Goal: Task Accomplishment & Management: Use online tool/utility

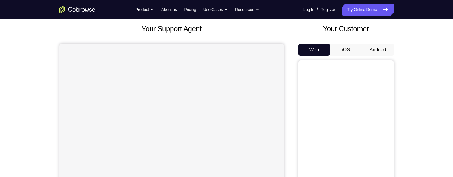
scroll to position [34, 0]
click at [384, 50] on button "Android" at bounding box center [378, 50] width 32 height 12
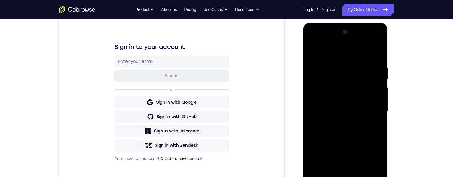
scroll to position [94, 0]
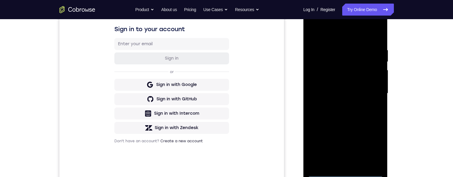
click at [346, 172] on div at bounding box center [345, 93] width 75 height 167
click at [373, 147] on div at bounding box center [345, 93] width 75 height 167
click at [332, 32] on div at bounding box center [345, 93] width 75 height 167
click at [369, 91] on div at bounding box center [345, 93] width 75 height 167
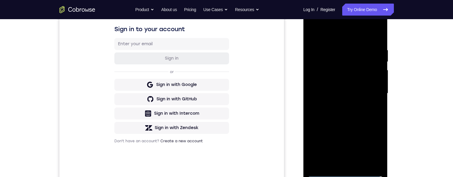
click at [340, 103] on div at bounding box center [345, 93] width 75 height 167
click at [342, 84] on div at bounding box center [345, 93] width 75 height 167
click at [349, 81] on div at bounding box center [345, 93] width 75 height 167
click at [358, 94] on div at bounding box center [345, 93] width 75 height 167
click at [347, 115] on div at bounding box center [345, 93] width 75 height 167
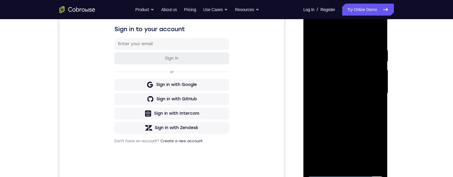
click at [349, 113] on div at bounding box center [345, 93] width 75 height 167
click at [378, 42] on div at bounding box center [345, 93] width 75 height 167
click at [338, 48] on div at bounding box center [345, 93] width 75 height 167
click at [375, 106] on div at bounding box center [345, 93] width 75 height 167
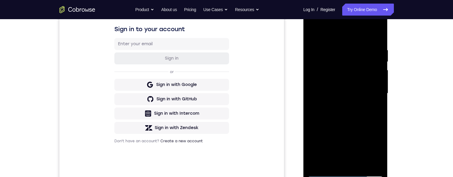
click at [375, 106] on div at bounding box center [345, 93] width 75 height 167
click at [381, 98] on div at bounding box center [345, 93] width 75 height 167
click at [377, 35] on div at bounding box center [345, 93] width 75 height 167
click at [377, 46] on div at bounding box center [345, 93] width 75 height 167
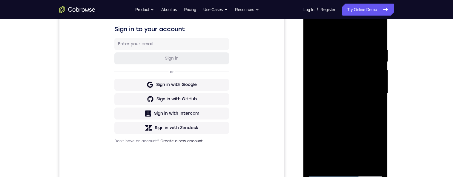
click at [377, 34] on div at bounding box center [345, 93] width 75 height 167
click at [359, 165] on div at bounding box center [345, 93] width 75 height 167
click at [349, 126] on div at bounding box center [345, 93] width 75 height 167
click at [315, 25] on div at bounding box center [345, 93] width 75 height 167
click at [320, 70] on div at bounding box center [345, 93] width 75 height 167
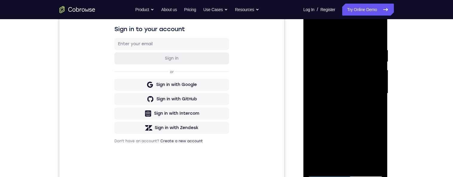
click at [326, 57] on div at bounding box center [345, 93] width 75 height 167
click at [406, 41] on div "Your Support Agent Your Customer Web iOS Android Next Steps We’d be happy to gi…" at bounding box center [227, 122] width 383 height 394
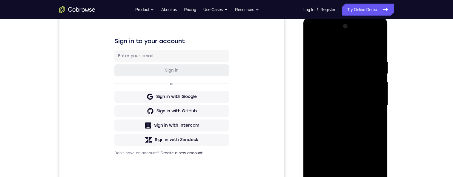
scroll to position [83, 0]
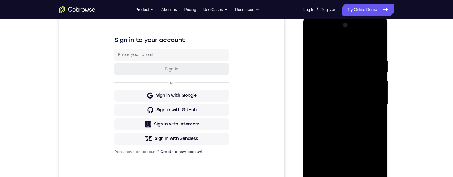
click at [328, 114] on div at bounding box center [345, 103] width 75 height 167
click at [377, 69] on div at bounding box center [345, 103] width 75 height 167
click at [377, 68] on div at bounding box center [345, 103] width 75 height 167
click at [379, 70] on div at bounding box center [345, 103] width 75 height 167
click at [317, 41] on div at bounding box center [345, 103] width 75 height 167
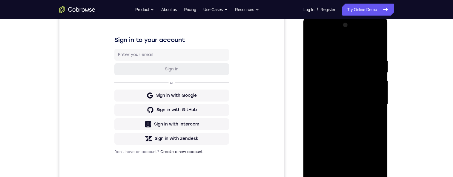
click at [312, 45] on div at bounding box center [345, 103] width 75 height 167
click at [346, 113] on div at bounding box center [345, 103] width 75 height 167
click at [311, 43] on div at bounding box center [345, 103] width 75 height 167
click at [370, 112] on div at bounding box center [345, 103] width 75 height 167
click at [379, 92] on div at bounding box center [345, 103] width 75 height 167
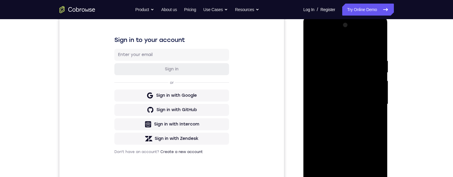
click at [377, 90] on div at bounding box center [345, 103] width 75 height 167
click at [379, 88] on div at bounding box center [345, 103] width 75 height 167
click at [379, 92] on div at bounding box center [345, 103] width 75 height 167
click at [380, 90] on div at bounding box center [345, 103] width 75 height 167
click at [379, 92] on div at bounding box center [345, 103] width 75 height 167
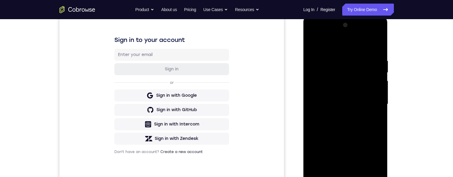
click at [379, 89] on div at bounding box center [345, 103] width 75 height 167
click at [379, 90] on div at bounding box center [345, 103] width 75 height 167
click at [314, 40] on div at bounding box center [345, 103] width 75 height 167
click at [343, 76] on div at bounding box center [345, 103] width 75 height 167
click at [310, 44] on div at bounding box center [345, 103] width 75 height 167
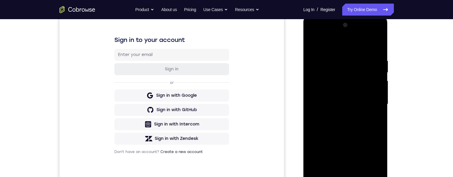
click at [314, 46] on div at bounding box center [345, 103] width 75 height 167
click at [311, 42] on div at bounding box center [345, 103] width 75 height 167
click at [314, 44] on div at bounding box center [345, 103] width 75 height 167
click at [325, 65] on div at bounding box center [345, 103] width 75 height 167
click at [350, 99] on div at bounding box center [345, 103] width 75 height 167
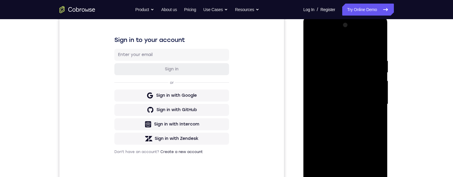
click at [313, 46] on div at bounding box center [345, 103] width 75 height 167
click at [313, 44] on div at bounding box center [345, 103] width 75 height 167
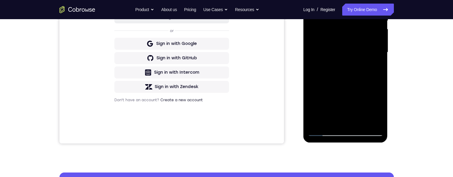
scroll to position [152, 0]
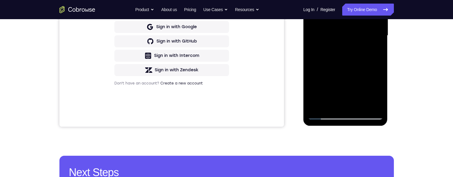
click at [360, 106] on div at bounding box center [345, 35] width 75 height 167
click at [351, 42] on div at bounding box center [345, 35] width 75 height 167
click at [314, 68] on div at bounding box center [345, 35] width 75 height 167
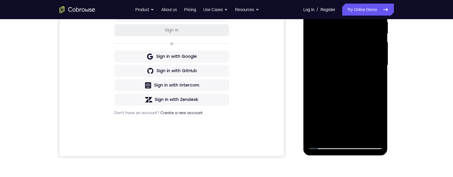
click at [315, 52] on div at bounding box center [345, 64] width 75 height 167
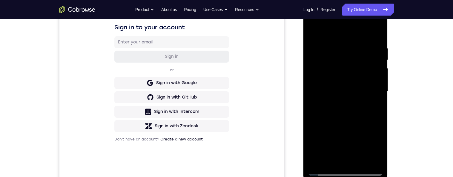
scroll to position [91, 0]
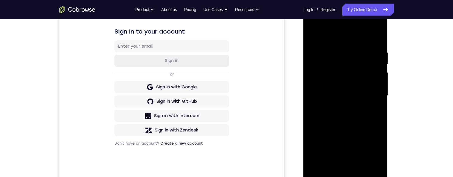
click at [376, 87] on div at bounding box center [345, 95] width 75 height 167
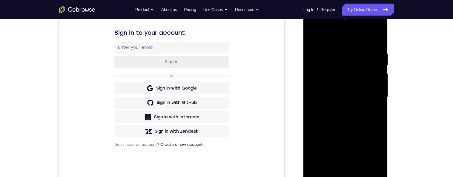
click at [374, 84] on div at bounding box center [345, 96] width 75 height 167
click at [374, 83] on div at bounding box center [345, 96] width 75 height 167
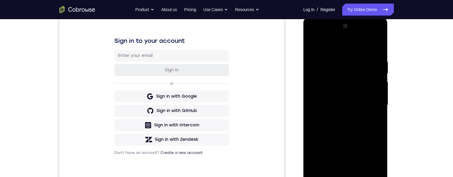
scroll to position [95, 0]
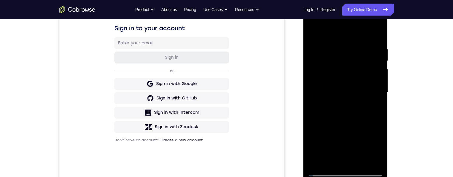
click at [376, 81] on div at bounding box center [345, 92] width 75 height 167
click at [375, 82] on div at bounding box center [345, 92] width 75 height 167
click at [376, 80] on div at bounding box center [345, 92] width 75 height 167
click at [376, 78] on div at bounding box center [345, 92] width 75 height 167
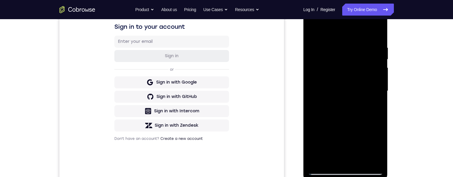
click at [408, 78] on div "Your Support Agent Your Customer Web iOS Android Next Steps We’d be happy to gi…" at bounding box center [227, 120] width 383 height 394
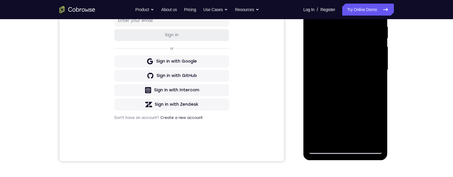
scroll to position [124, 0]
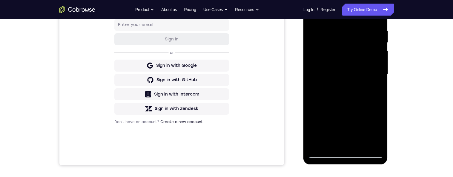
click at [397, 49] on div "Your Support Agent Your Customer Web iOS Android Next Steps We’d be happy to gi…" at bounding box center [227, 103] width 383 height 394
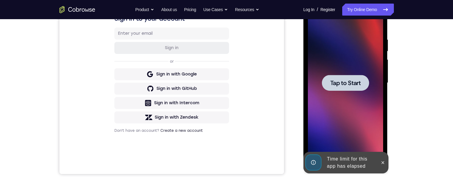
scroll to position [104, 0]
click at [346, 104] on div at bounding box center [345, 82] width 75 height 167
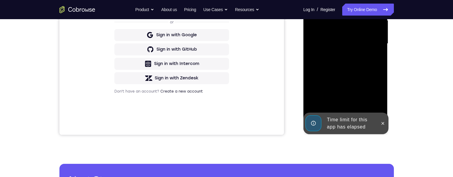
scroll to position [157, 0]
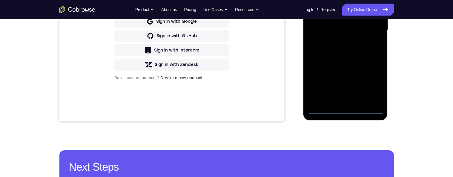
click at [343, 110] on div at bounding box center [345, 29] width 75 height 167
click at [371, 85] on div at bounding box center [345, 29] width 75 height 167
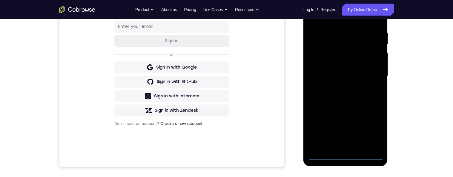
scroll to position [103, 0]
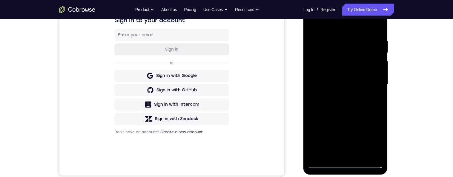
click at [358, 27] on div at bounding box center [345, 84] width 75 height 167
click at [409, 101] on div "Your Support Agent Your Customer Web iOS Android Next Steps We’d be happy to gi…" at bounding box center [227, 113] width 383 height 394
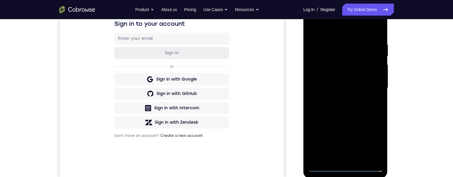
click at [370, 85] on div at bounding box center [345, 87] width 75 height 167
click at [413, 86] on div "Your Support Agent Your Customer Web iOS Android Next Steps We’d be happy to gi…" at bounding box center [227, 117] width 383 height 394
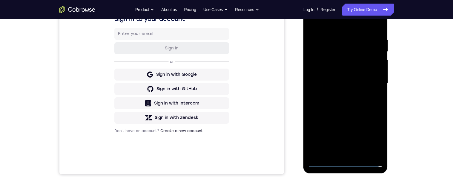
click at [337, 93] on div at bounding box center [345, 82] width 75 height 167
click at [360, 83] on div at bounding box center [345, 82] width 75 height 167
click at [365, 77] on div at bounding box center [345, 82] width 75 height 167
click at [366, 57] on div at bounding box center [345, 82] width 75 height 167
click at [358, 72] on div at bounding box center [345, 82] width 75 height 167
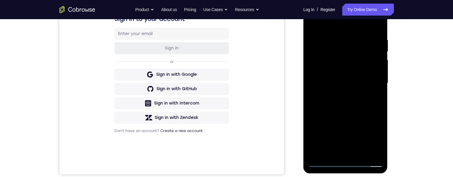
click at [365, 85] on div at bounding box center [345, 82] width 75 height 167
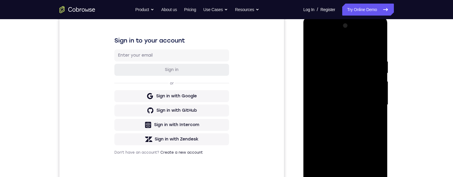
click at [358, 125] on div at bounding box center [345, 104] width 75 height 167
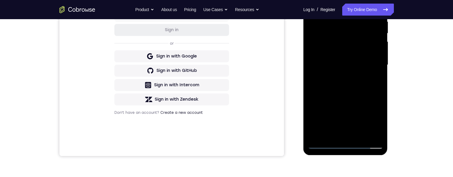
scroll to position [133, 0]
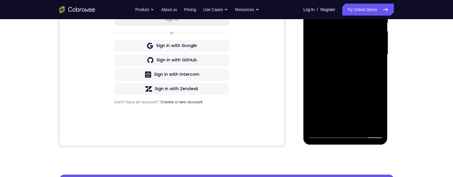
click at [363, 85] on div at bounding box center [345, 54] width 75 height 167
click at [358, 81] on div at bounding box center [345, 54] width 75 height 167
click at [356, 82] on div at bounding box center [345, 54] width 75 height 167
click at [359, 83] on div at bounding box center [345, 54] width 75 height 167
click at [363, 84] on div at bounding box center [345, 54] width 75 height 167
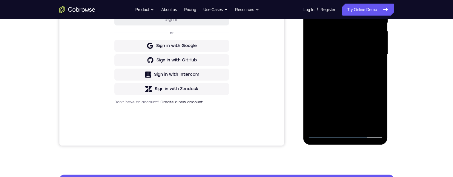
click at [368, 82] on div at bounding box center [345, 54] width 75 height 167
click at [329, 124] on div at bounding box center [345, 54] width 75 height 167
click at [361, 125] on div at bounding box center [345, 54] width 75 height 167
click at [358, 86] on div at bounding box center [345, 54] width 75 height 167
click at [349, 115] on div at bounding box center [345, 54] width 75 height 167
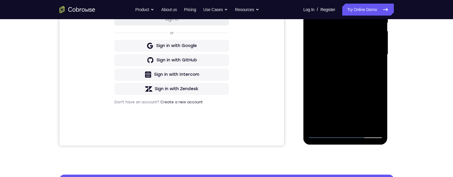
click at [313, 88] on div at bounding box center [345, 54] width 75 height 167
click at [328, 54] on div at bounding box center [345, 54] width 75 height 167
click at [378, 66] on div at bounding box center [345, 54] width 75 height 167
click at [413, 53] on div "Your Support Agent Your Customer Web iOS Android Next Steps We’d be happy to gi…" at bounding box center [227, 83] width 383 height 394
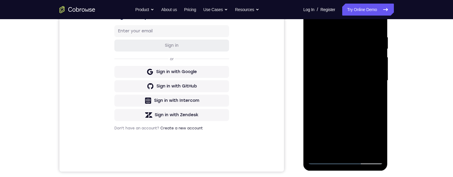
click at [373, 78] on div at bounding box center [345, 80] width 75 height 167
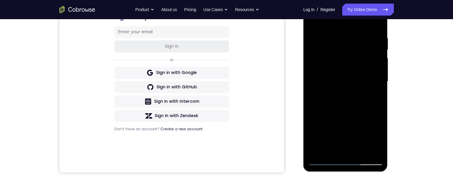
click at [373, 80] on div at bounding box center [345, 81] width 75 height 167
click at [378, 54] on div at bounding box center [345, 81] width 75 height 167
click at [372, 71] on div at bounding box center [345, 81] width 75 height 167
click at [375, 90] on div at bounding box center [345, 81] width 75 height 167
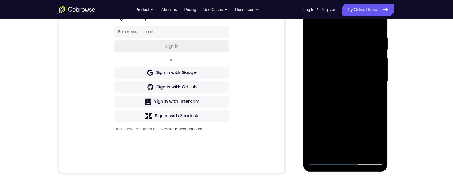
click at [375, 83] on div at bounding box center [345, 81] width 75 height 167
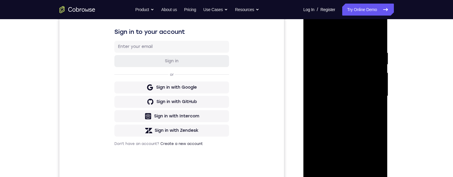
scroll to position [93, 0]
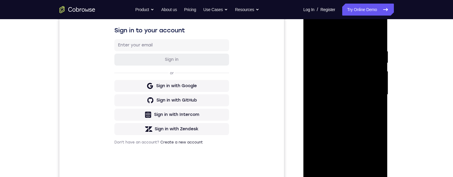
click at [374, 83] on div at bounding box center [345, 94] width 75 height 167
click at [378, 103] on div at bounding box center [345, 94] width 75 height 167
click at [377, 96] on div at bounding box center [345, 94] width 75 height 167
click at [314, 33] on div at bounding box center [345, 94] width 75 height 167
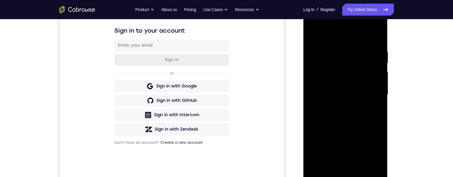
click at [312, 100] on div at bounding box center [345, 94] width 75 height 167
click at [312, 84] on div at bounding box center [345, 94] width 75 height 167
click at [373, 77] on div at bounding box center [345, 94] width 75 height 167
click at [372, 78] on div at bounding box center [345, 94] width 75 height 167
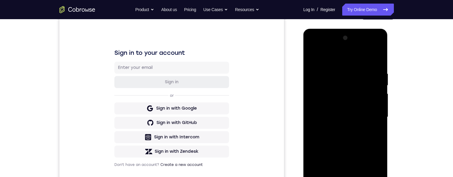
click at [378, 39] on div at bounding box center [345, 116] width 75 height 167
click at [325, 108] on div at bounding box center [345, 116] width 75 height 167
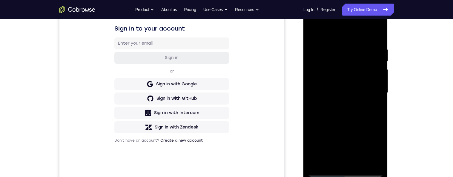
scroll to position [100, 0]
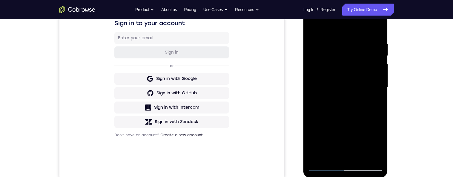
click at [372, 96] on div at bounding box center [345, 87] width 75 height 167
click at [373, 90] on div at bounding box center [345, 86] width 75 height 167
click at [377, 86] on div at bounding box center [345, 86] width 75 height 167
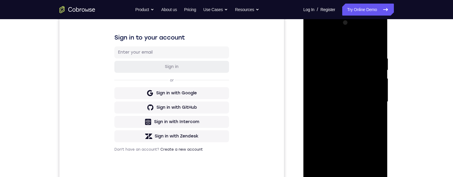
click at [377, 85] on div at bounding box center [345, 101] width 75 height 167
click at [377, 82] on div at bounding box center [345, 101] width 75 height 167
click at [377, 91] on div at bounding box center [345, 101] width 75 height 167
click at [378, 77] on div at bounding box center [345, 101] width 75 height 167
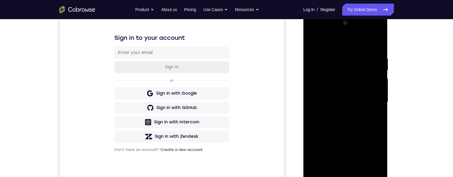
click at [373, 83] on div at bounding box center [345, 101] width 75 height 167
click at [371, 80] on div at bounding box center [345, 101] width 75 height 167
click at [371, 68] on div at bounding box center [345, 101] width 75 height 167
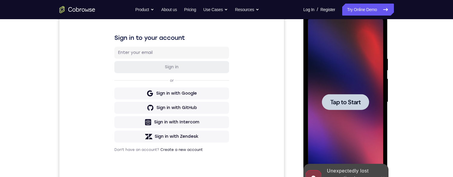
click at [355, 103] on span "Tap to Start" at bounding box center [346, 102] width 30 height 6
click at [411, 62] on div "Your Support Agent Your Customer Web iOS Android Next Steps We’d be happy to gi…" at bounding box center [227, 131] width 383 height 394
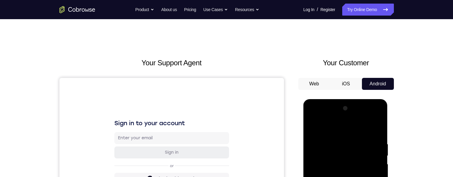
scroll to position [190, 0]
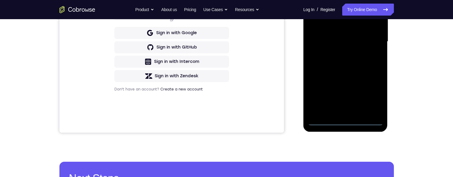
scroll to position [78, 0]
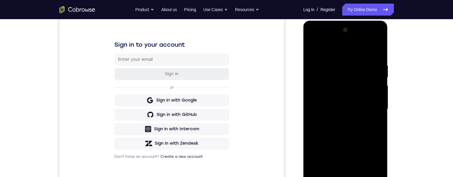
click at [367, 46] on div at bounding box center [345, 108] width 75 height 167
click at [366, 51] on div at bounding box center [345, 108] width 75 height 167
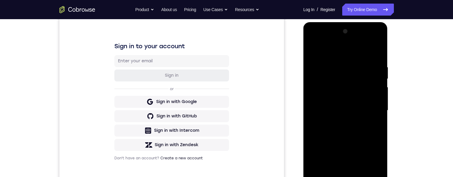
click at [370, 107] on div at bounding box center [345, 110] width 75 height 167
click at [407, 80] on div "Your Support Agent Your Customer Web iOS Android Next Steps We’d be happy to gi…" at bounding box center [227, 139] width 383 height 394
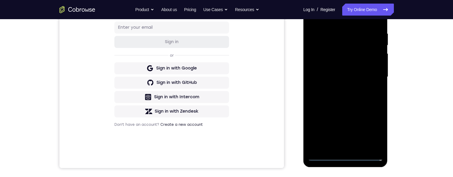
scroll to position [118, 0]
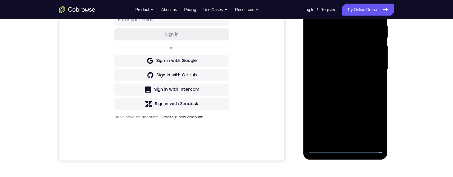
click at [351, 63] on div at bounding box center [345, 69] width 75 height 167
click at [357, 56] on div at bounding box center [345, 69] width 75 height 167
click at [367, 71] on div at bounding box center [345, 69] width 75 height 167
click at [366, 90] on div at bounding box center [345, 69] width 75 height 167
click at [361, 87] on div at bounding box center [345, 69] width 75 height 167
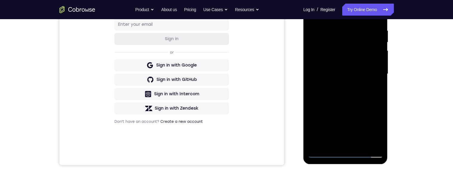
click at [360, 100] on div at bounding box center [345, 73] width 75 height 167
click at [338, 30] on div at bounding box center [345, 74] width 75 height 167
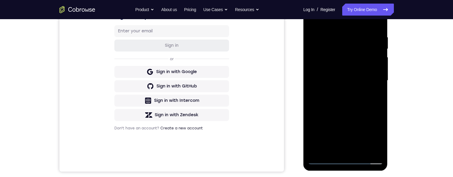
scroll to position [93, 0]
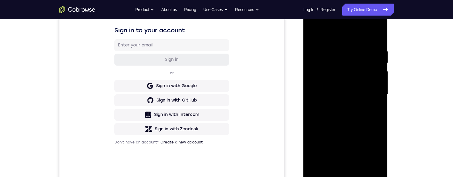
click at [377, 70] on div at bounding box center [345, 94] width 75 height 167
click at [317, 34] on div at bounding box center [345, 94] width 75 height 167
click at [328, 88] on div at bounding box center [345, 94] width 75 height 167
click at [377, 82] on div at bounding box center [345, 94] width 75 height 167
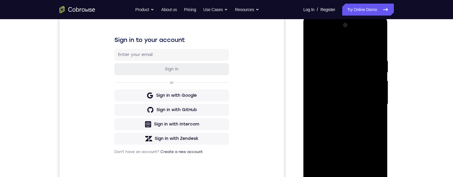
click at [376, 83] on div at bounding box center [345, 103] width 75 height 167
click at [378, 29] on div at bounding box center [345, 104] width 75 height 167
click at [310, 41] on div at bounding box center [345, 104] width 75 height 167
click at [376, 46] on div at bounding box center [345, 104] width 75 height 167
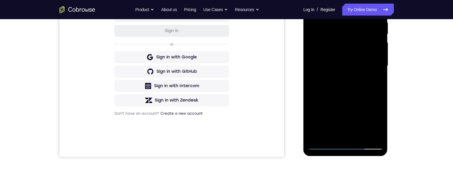
scroll to position [125, 0]
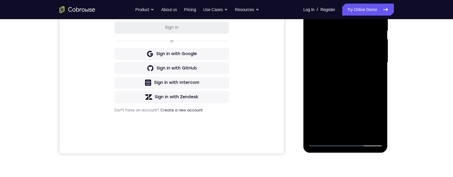
click at [360, 131] on div at bounding box center [345, 62] width 75 height 167
click at [359, 94] on div at bounding box center [345, 62] width 75 height 167
click at [354, 104] on div at bounding box center [345, 62] width 75 height 167
click at [312, 36] on div at bounding box center [345, 62] width 75 height 167
click at [328, 51] on div at bounding box center [345, 62] width 75 height 167
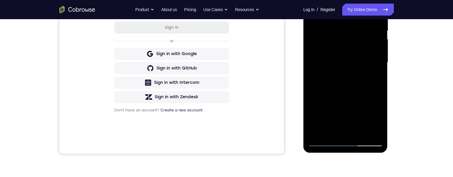
click at [374, 79] on div at bounding box center [345, 62] width 75 height 167
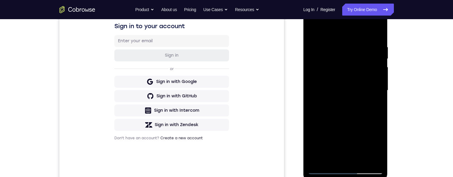
click at [374, 84] on div at bounding box center [345, 90] width 75 height 167
click at [373, 85] on div at bounding box center [345, 90] width 75 height 167
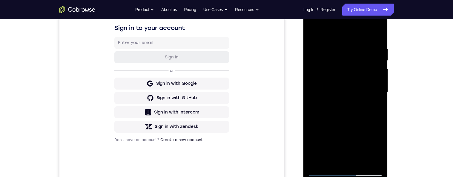
click at [374, 84] on div at bounding box center [345, 91] width 75 height 167
click at [377, 80] on div at bounding box center [345, 91] width 75 height 167
click at [375, 81] on div at bounding box center [345, 91] width 75 height 167
click at [373, 83] on div at bounding box center [345, 91] width 75 height 167
click at [375, 82] on div at bounding box center [345, 91] width 75 height 167
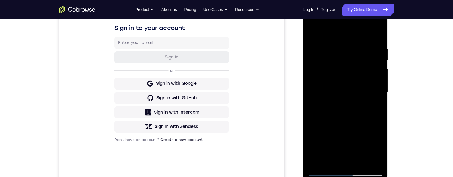
click at [374, 83] on div at bounding box center [345, 91] width 75 height 167
click at [376, 81] on div at bounding box center [345, 91] width 75 height 167
click at [371, 84] on div at bounding box center [345, 91] width 75 height 167
click at [377, 87] on div at bounding box center [345, 91] width 75 height 167
click at [378, 82] on div at bounding box center [345, 91] width 75 height 167
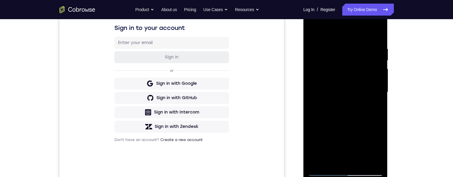
click at [376, 83] on div at bounding box center [345, 91] width 75 height 167
click at [373, 82] on div at bounding box center [345, 91] width 75 height 167
click at [376, 80] on div at bounding box center [345, 91] width 75 height 167
click at [373, 70] on div at bounding box center [345, 91] width 75 height 167
click at [376, 67] on div at bounding box center [345, 91] width 75 height 167
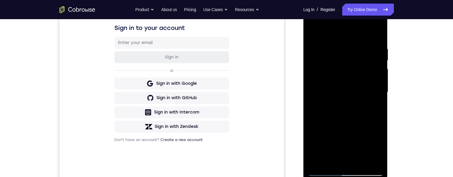
click at [376, 71] on div at bounding box center [345, 91] width 75 height 167
click at [377, 71] on div at bounding box center [345, 91] width 75 height 167
click at [376, 71] on div at bounding box center [345, 91] width 75 height 167
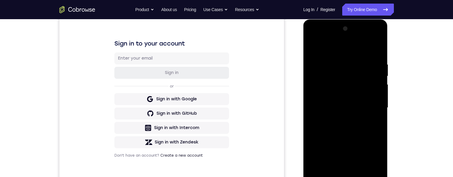
click at [375, 77] on div at bounding box center [345, 107] width 75 height 167
click at [373, 81] on div at bounding box center [345, 107] width 75 height 167
click at [377, 33] on div at bounding box center [345, 107] width 75 height 167
click at [311, 46] on div at bounding box center [345, 107] width 75 height 167
click at [370, 101] on div at bounding box center [345, 107] width 75 height 167
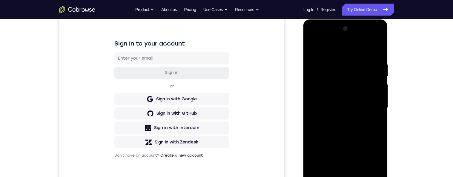
click at [369, 106] on div at bounding box center [345, 107] width 75 height 167
click at [311, 48] on div at bounding box center [345, 107] width 75 height 167
click at [318, 77] on div at bounding box center [345, 107] width 75 height 167
click at [347, 85] on div at bounding box center [345, 107] width 75 height 167
click at [311, 48] on div at bounding box center [345, 107] width 75 height 167
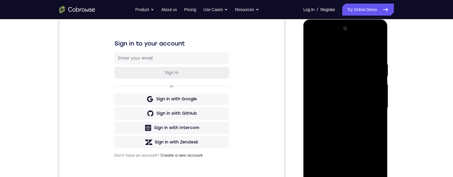
click at [312, 45] on div at bounding box center [345, 107] width 75 height 167
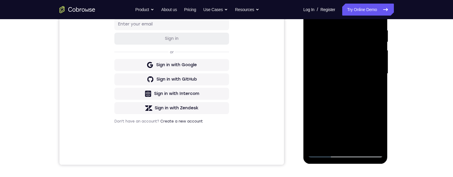
scroll to position [116, 0]
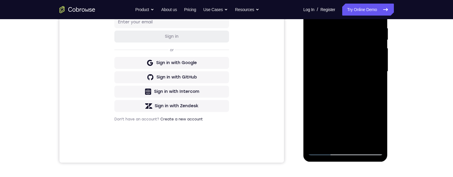
click at [373, 143] on div at bounding box center [345, 71] width 75 height 167
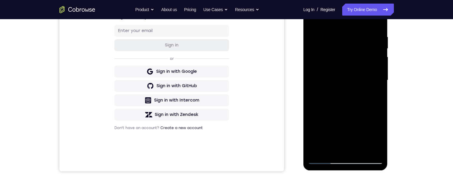
scroll to position [100, 0]
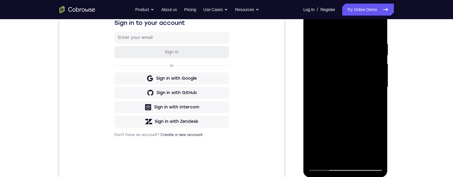
click at [365, 62] on div at bounding box center [345, 86] width 75 height 167
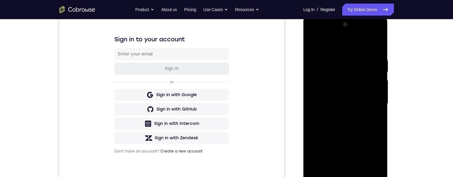
scroll to position [96, 0]
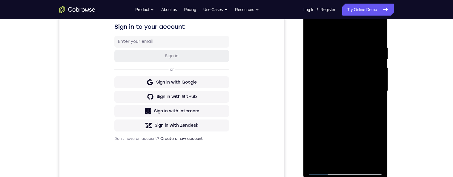
click at [377, 90] on div at bounding box center [345, 90] width 75 height 167
click at [377, 91] on div at bounding box center [345, 90] width 75 height 167
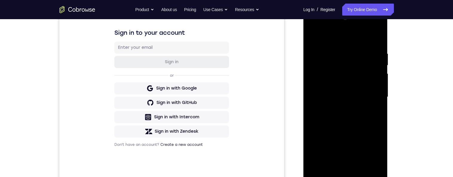
scroll to position [88, 0]
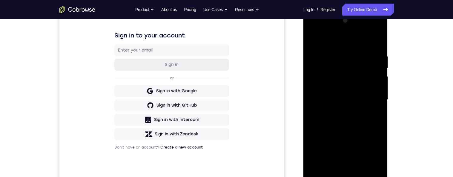
click at [375, 91] on div at bounding box center [345, 99] width 75 height 167
click at [376, 86] on div at bounding box center [345, 99] width 75 height 167
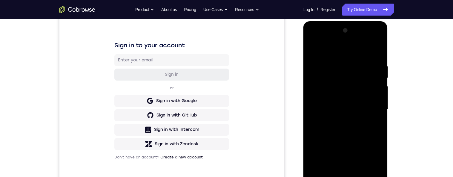
click at [377, 34] on div at bounding box center [345, 109] width 75 height 167
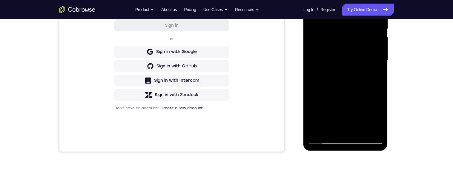
click at [332, 129] on div at bounding box center [345, 60] width 75 height 167
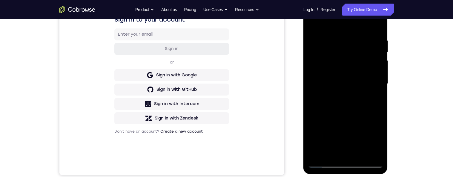
click at [366, 22] on div at bounding box center [345, 83] width 75 height 167
click at [351, 36] on div at bounding box center [345, 83] width 75 height 167
click at [328, 89] on div at bounding box center [345, 83] width 75 height 167
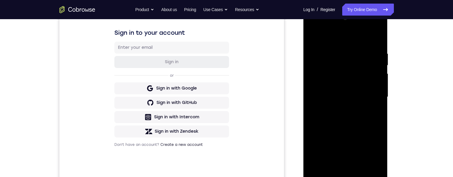
scroll to position [91, 0]
click at [377, 76] on div at bounding box center [345, 96] width 75 height 167
click at [377, 74] on div at bounding box center [345, 96] width 75 height 167
click at [373, 77] on div at bounding box center [345, 96] width 75 height 167
click at [376, 75] on div at bounding box center [345, 96] width 75 height 167
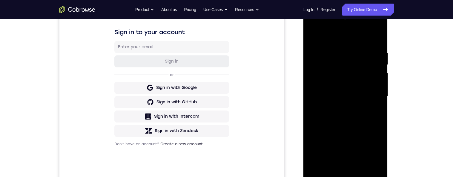
click at [375, 75] on div at bounding box center [345, 96] width 75 height 167
click at [377, 74] on div at bounding box center [345, 96] width 75 height 167
click at [378, 74] on div at bounding box center [345, 96] width 75 height 167
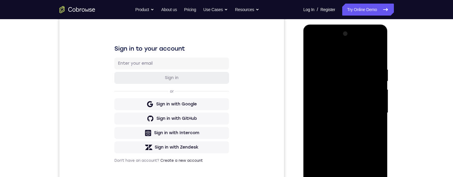
click at [376, 76] on div at bounding box center [345, 112] width 75 height 167
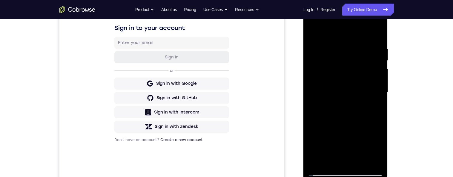
scroll to position [96, 0]
click at [375, 75] on div at bounding box center [345, 91] width 75 height 167
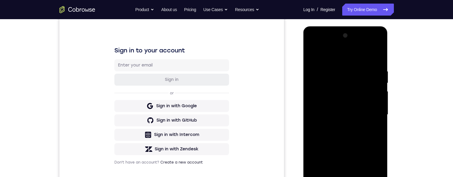
click at [377, 39] on div at bounding box center [345, 114] width 75 height 167
click at [406, 61] on div "Your Support Agent Your Customer Web iOS Android Next Steps We’d be happy to gi…" at bounding box center [227, 144] width 383 height 394
click at [408, 56] on div "Your Support Agent Your Customer Web iOS Android Next Steps We’d be happy to gi…" at bounding box center [227, 144] width 383 height 394
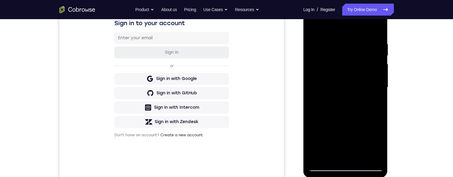
scroll to position [92, 0]
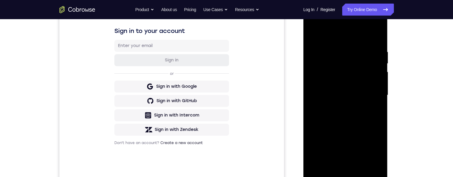
click at [317, 32] on div at bounding box center [345, 94] width 75 height 167
click at [315, 79] on div at bounding box center [345, 94] width 75 height 167
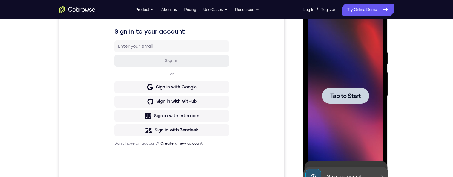
scroll to position [95, 0]
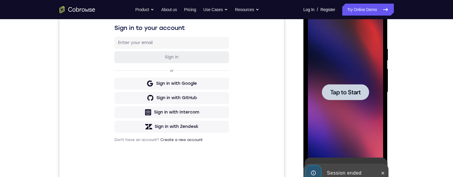
click at [244, 83] on div "Sign in to your account Sign in or Sign in with Google Sign in with GitHub Sign…" at bounding box center [171, 83] width 225 height 200
